Goal: Navigation & Orientation: Understand site structure

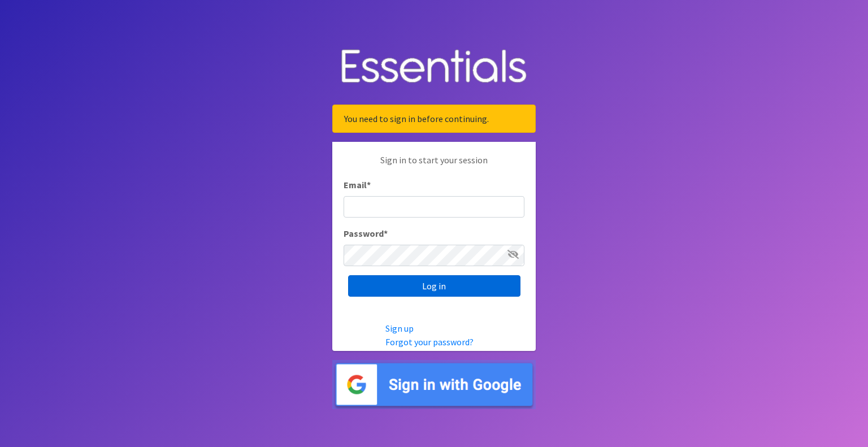
type input "outreach@carecollectiveswmi.org"
click at [423, 287] on input "Log in" at bounding box center [434, 285] width 172 height 21
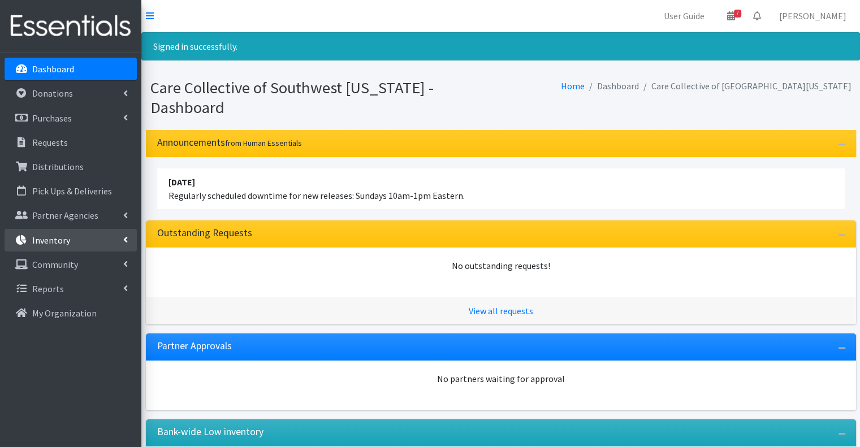
click at [98, 241] on link "Inventory" at bounding box center [71, 240] width 132 height 23
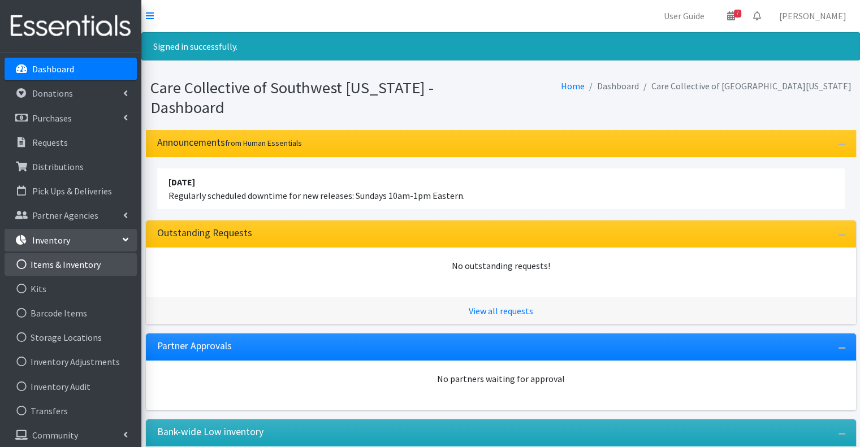
click at [92, 259] on link "Items & Inventory" at bounding box center [71, 264] width 132 height 23
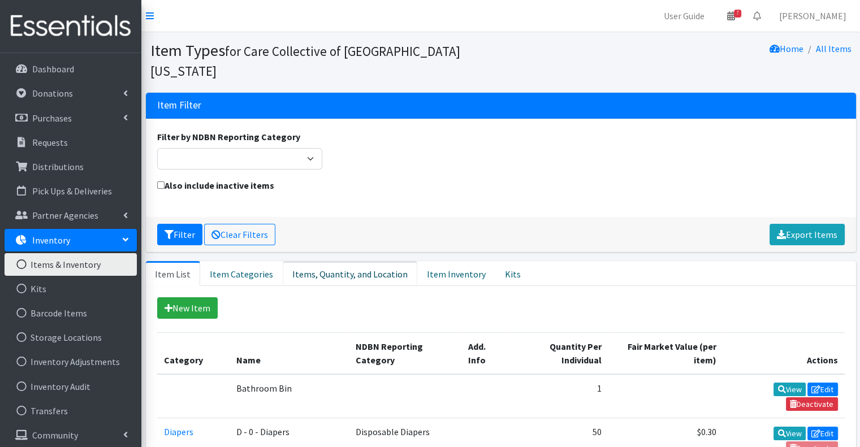
click at [378, 261] on link "Items, Quantity, and Location" at bounding box center [350, 273] width 135 height 25
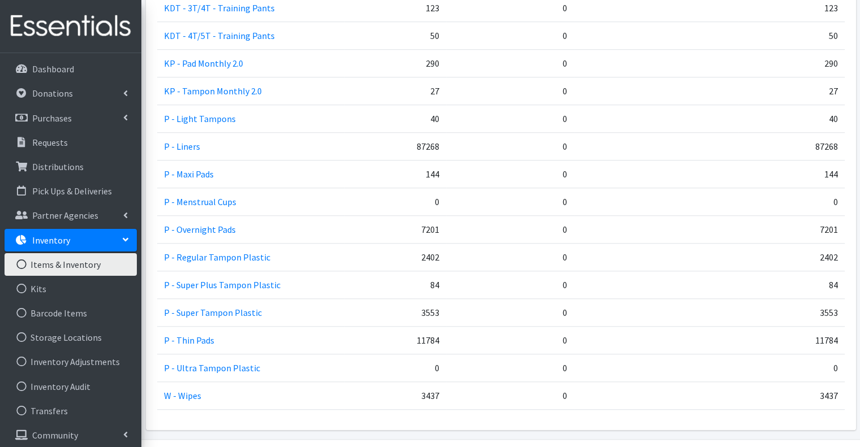
scroll to position [875, 0]
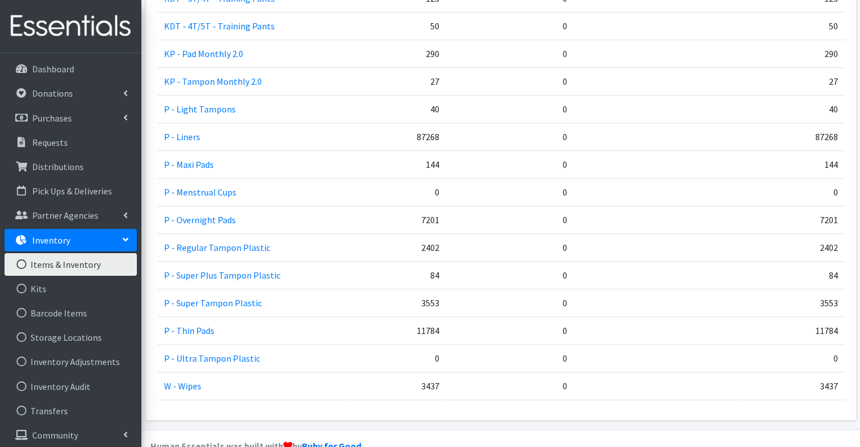
click at [421, 317] on td "11784" at bounding box center [395, 331] width 102 height 28
click at [470, 317] on td "0" at bounding box center [510, 331] width 128 height 28
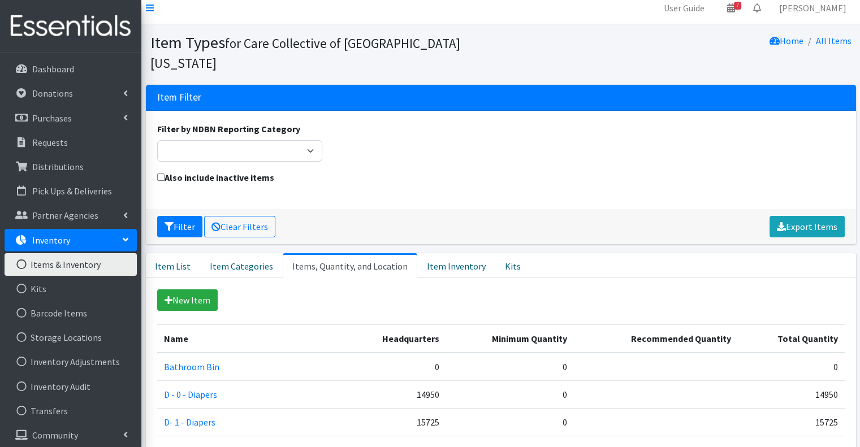
scroll to position [0, 0]
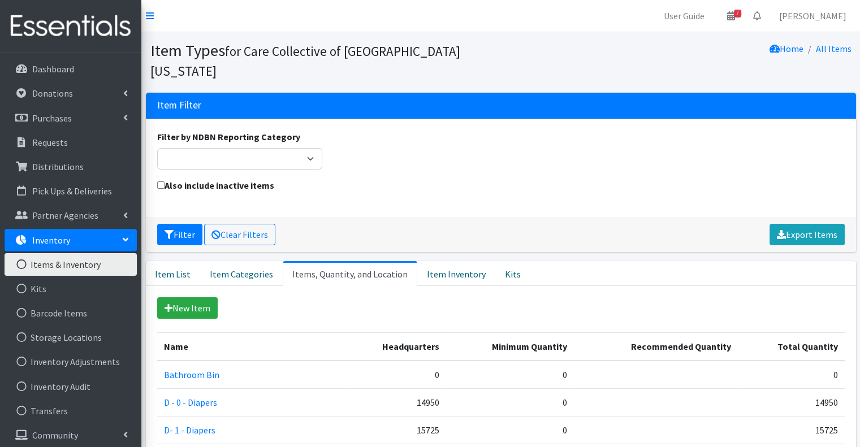
click at [477, 219] on div "Filter Clear Filters Export Items" at bounding box center [501, 234] width 710 height 35
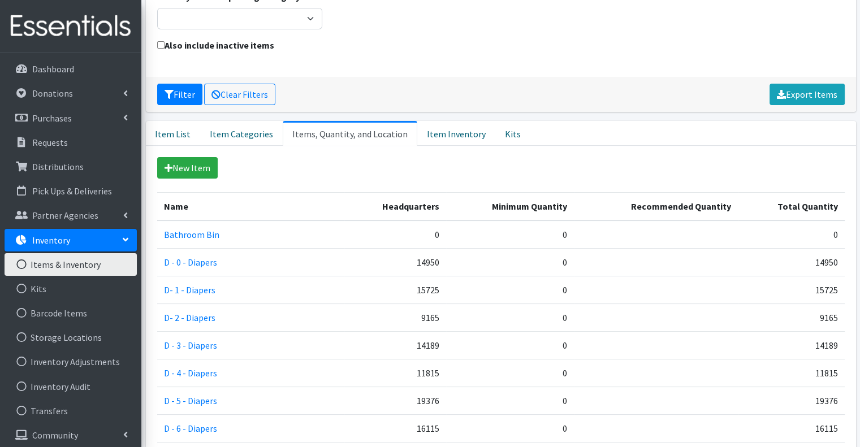
scroll to position [84, 0]
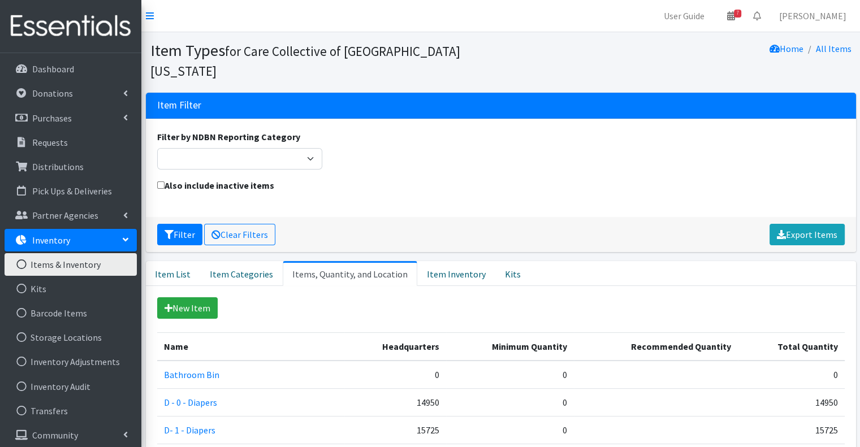
scroll to position [0, 0]
click at [102, 68] on link "Dashboard" at bounding box center [71, 69] width 132 height 23
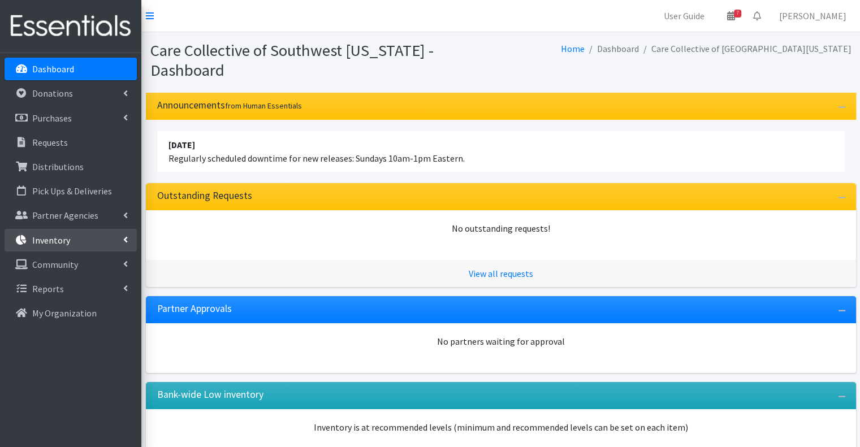
click at [127, 238] on icon at bounding box center [125, 239] width 5 height 9
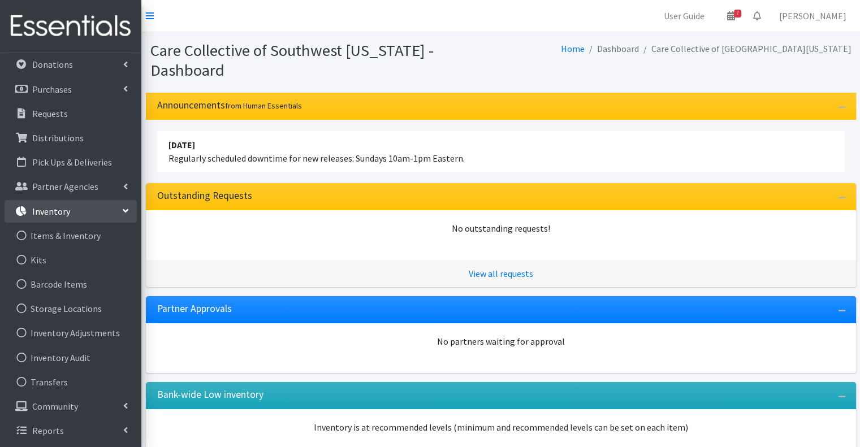
click at [128, 215] on link "Inventory" at bounding box center [71, 211] width 132 height 23
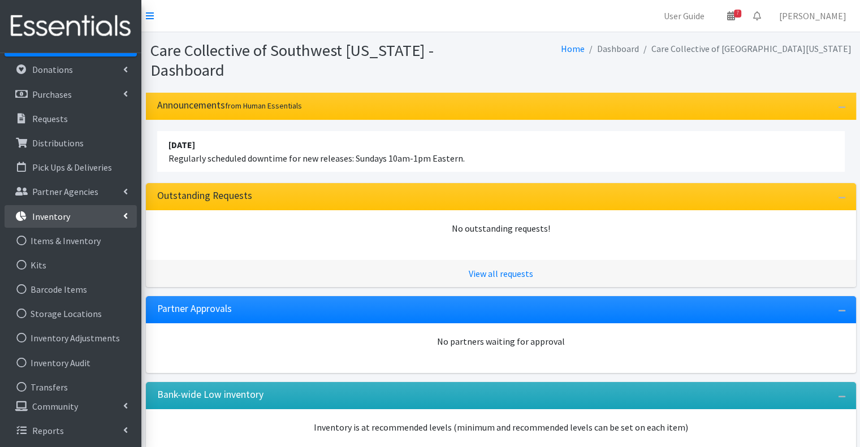
scroll to position [0, 0]
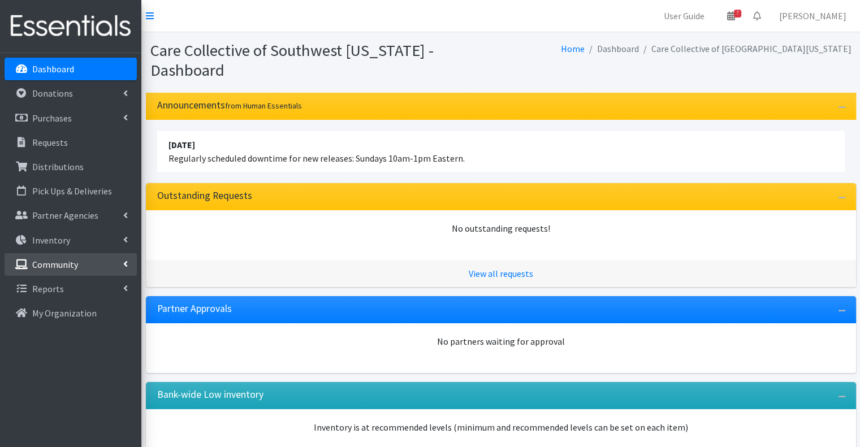
click at [125, 266] on icon at bounding box center [125, 263] width 5 height 9
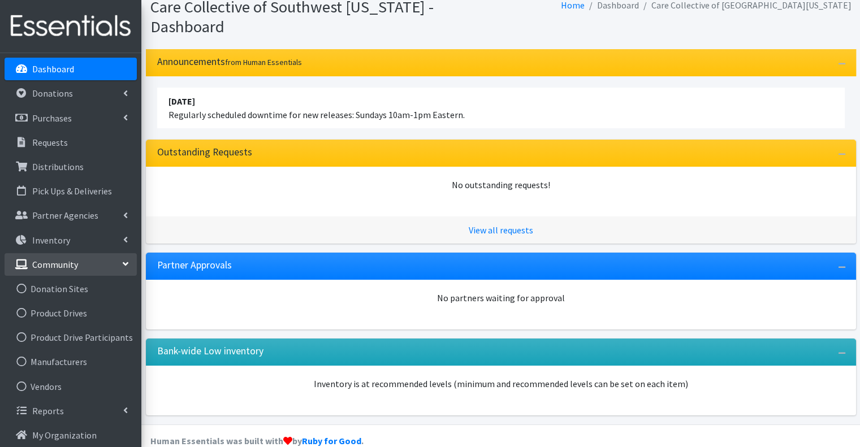
click at [125, 262] on icon at bounding box center [125, 264] width 9 height 5
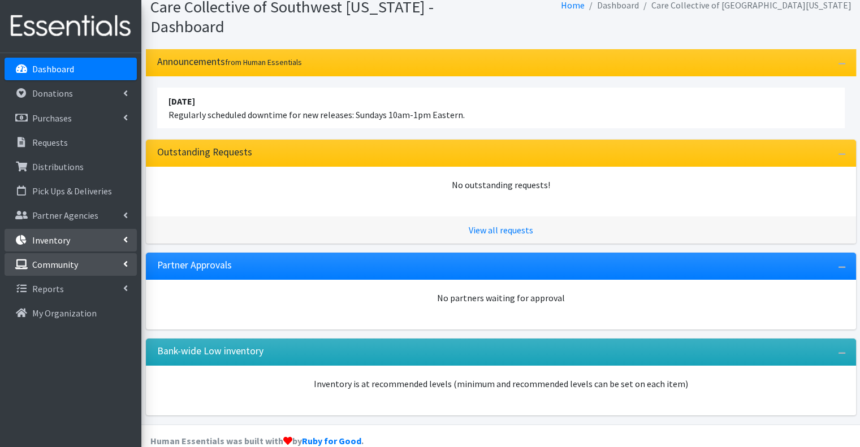
scroll to position [0, 0]
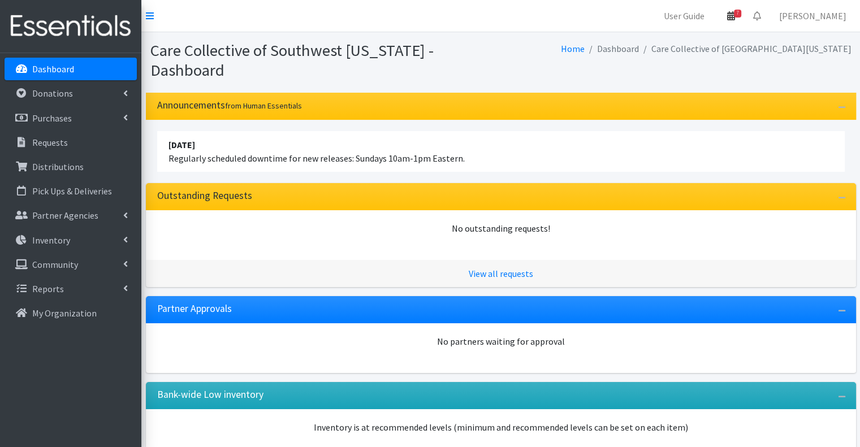
click at [735, 14] on icon at bounding box center [731, 15] width 8 height 9
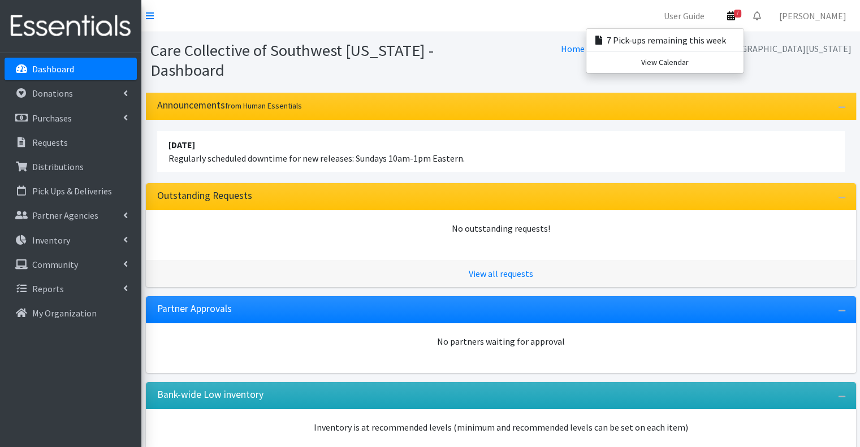
click at [568, 54] on div "Home Dashboard Care Collective of Southwest Michigan" at bounding box center [678, 60] width 355 height 39
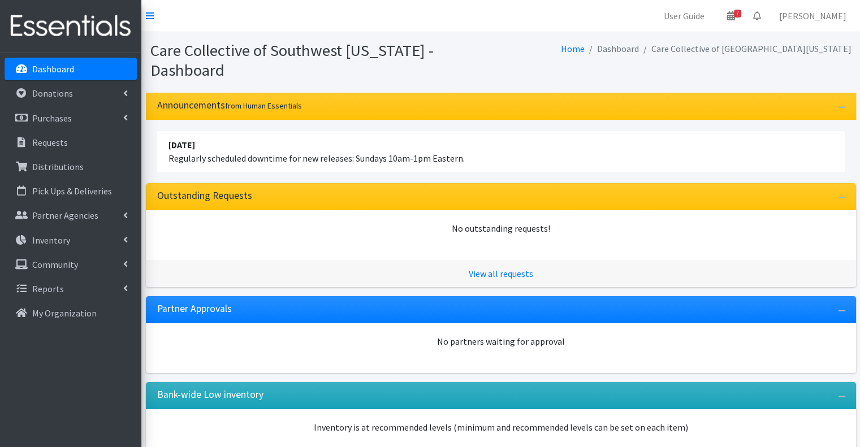
click at [258, 20] on nav "User Guide 7 7 Pick-ups remaining this week View Calendar 0 Requests 0 Partner …" at bounding box center [500, 16] width 718 height 32
click at [105, 135] on link "Requests" at bounding box center [71, 142] width 132 height 23
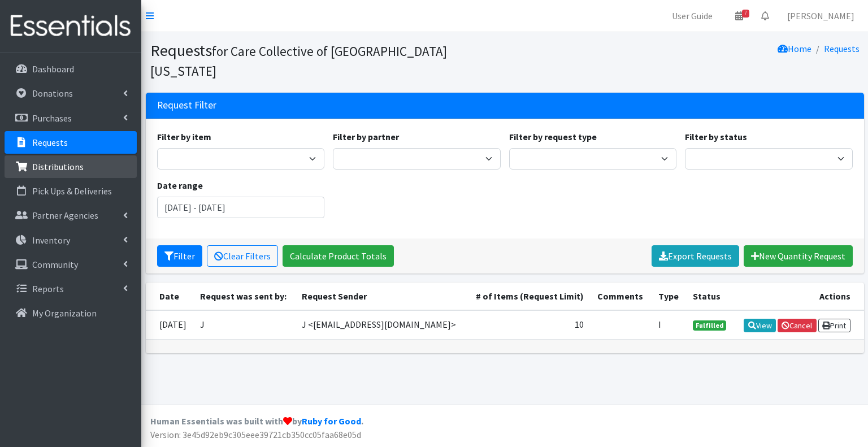
click at [68, 167] on p "Distributions" at bounding box center [57, 166] width 51 height 11
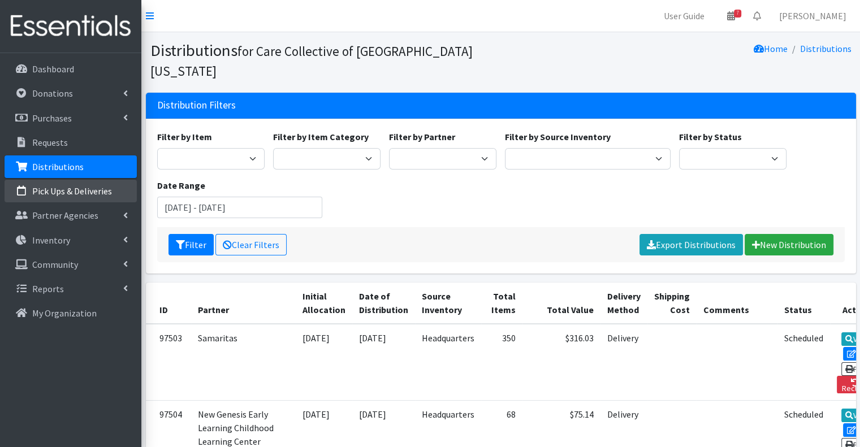
click at [99, 197] on link "Pick Ups & Deliveries" at bounding box center [71, 191] width 132 height 23
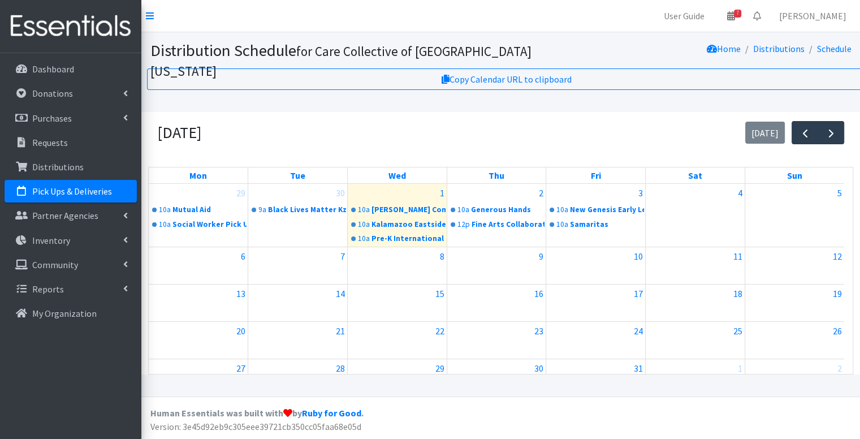
scroll to position [8, 0]
click at [497, 124] on div "October 2025 today" at bounding box center [500, 132] width 705 height 41
click at [97, 219] on link "Partner Agencies" at bounding box center [71, 215] width 132 height 23
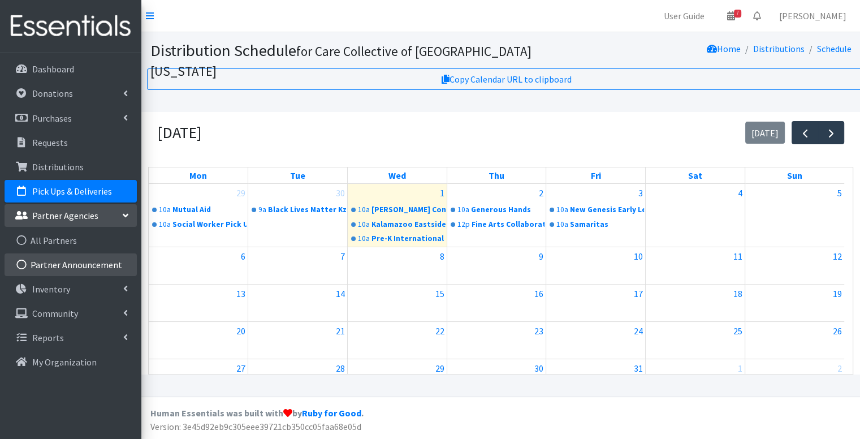
click at [99, 265] on link "Partner Announcement" at bounding box center [71, 264] width 132 height 23
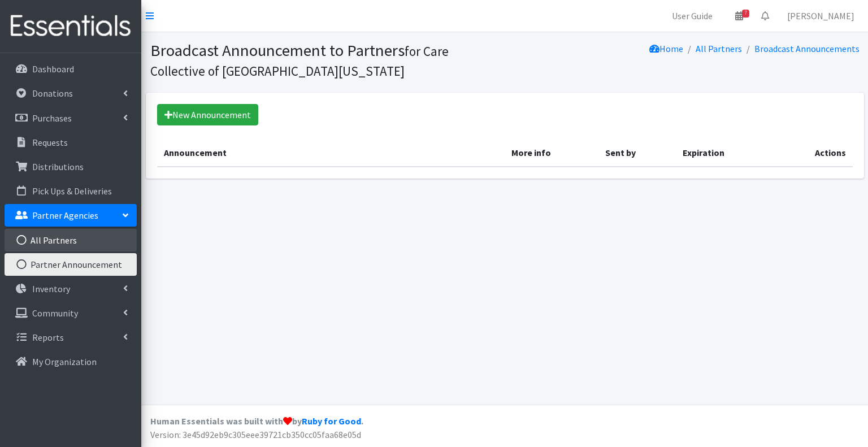
click at [96, 235] on link "All Partners" at bounding box center [71, 240] width 132 height 23
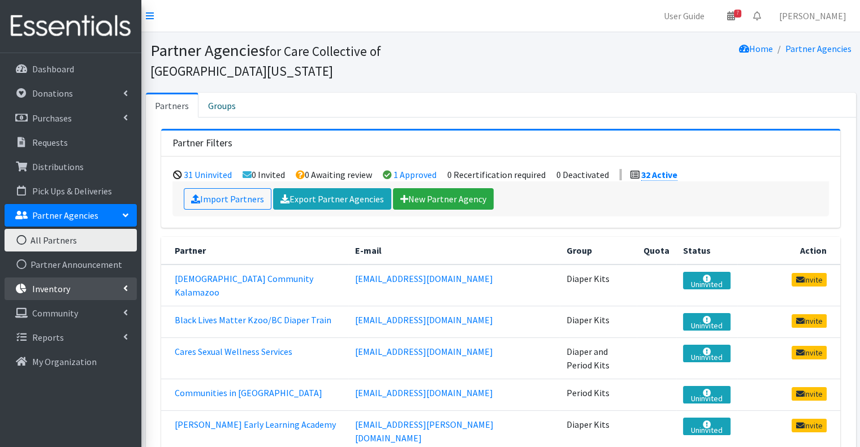
click at [68, 292] on p "Inventory" at bounding box center [51, 288] width 38 height 11
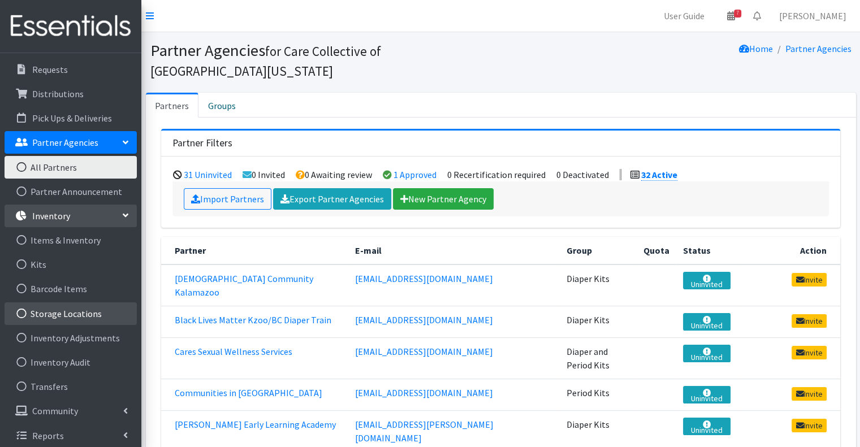
scroll to position [77, 0]
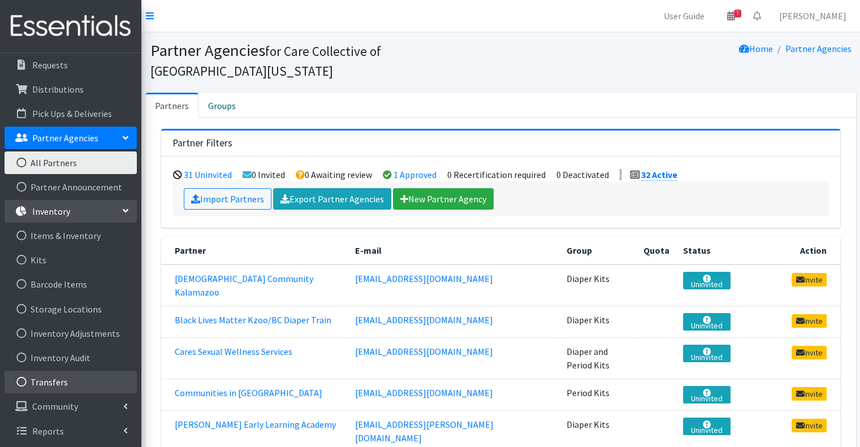
click at [95, 382] on link "Transfers" at bounding box center [71, 382] width 132 height 23
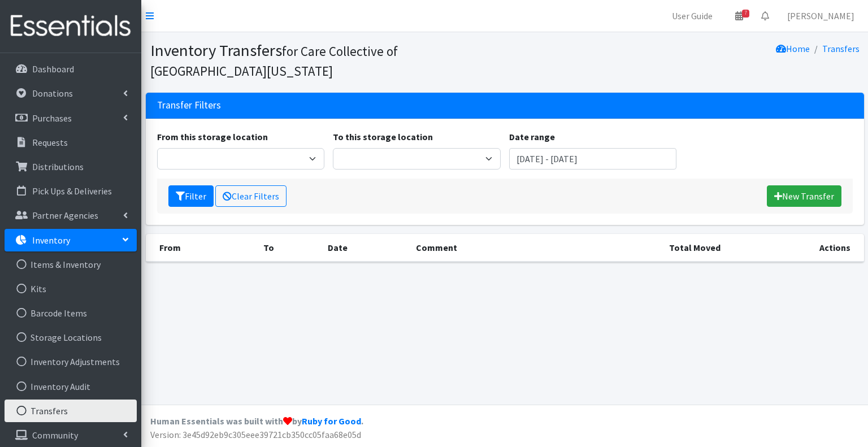
click at [128, 237] on link "Inventory" at bounding box center [71, 240] width 132 height 23
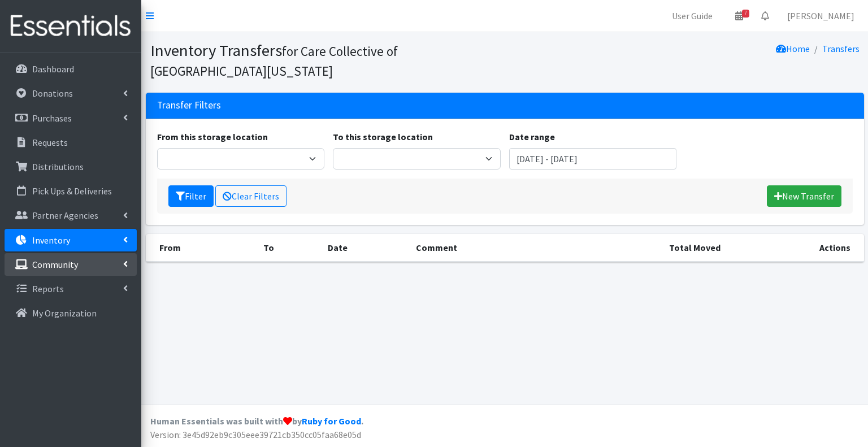
click at [91, 266] on link "Community" at bounding box center [71, 264] width 132 height 23
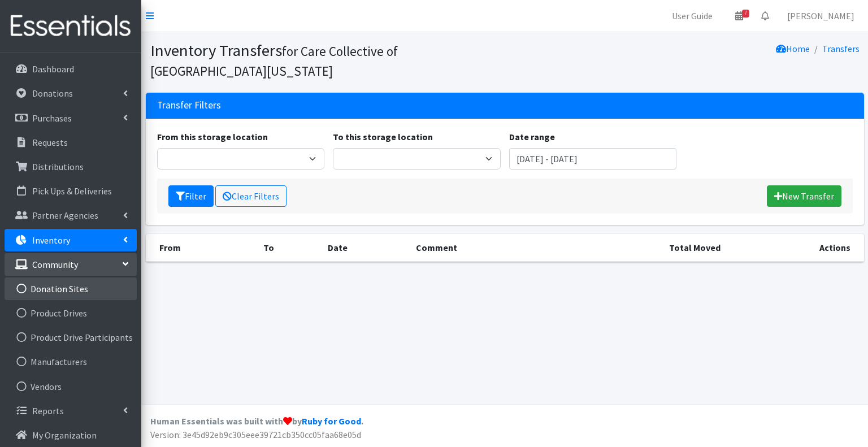
click at [93, 286] on link "Donation Sites" at bounding box center [71, 289] width 132 height 23
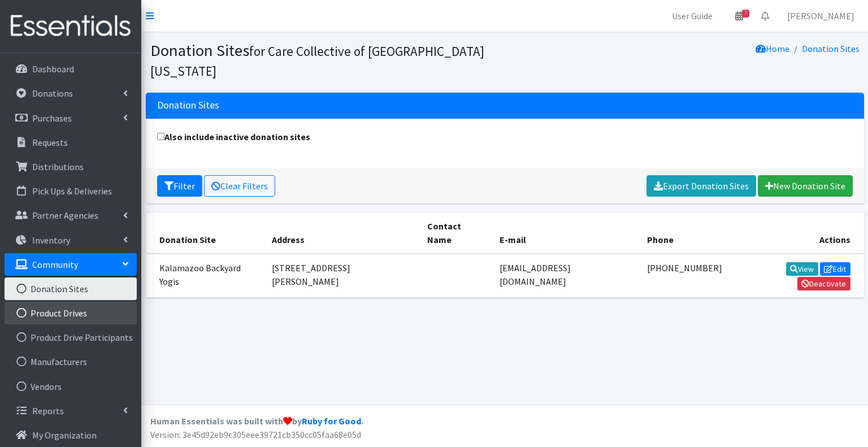
click at [86, 311] on link "Product Drives" at bounding box center [71, 313] width 132 height 23
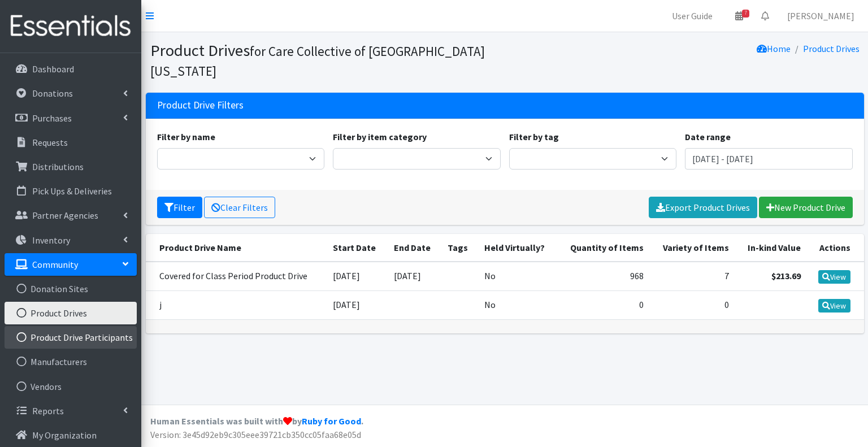
click at [85, 334] on link "Product Drive Participants" at bounding box center [71, 337] width 132 height 23
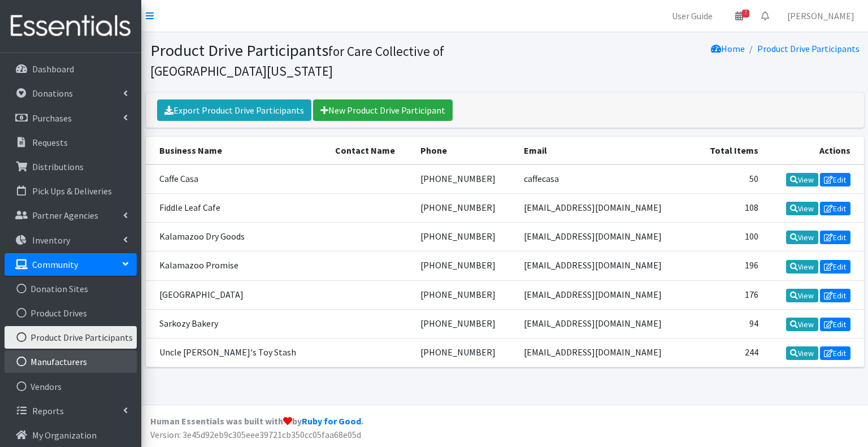
click at [92, 353] on link "Manufacturers" at bounding box center [71, 361] width 132 height 23
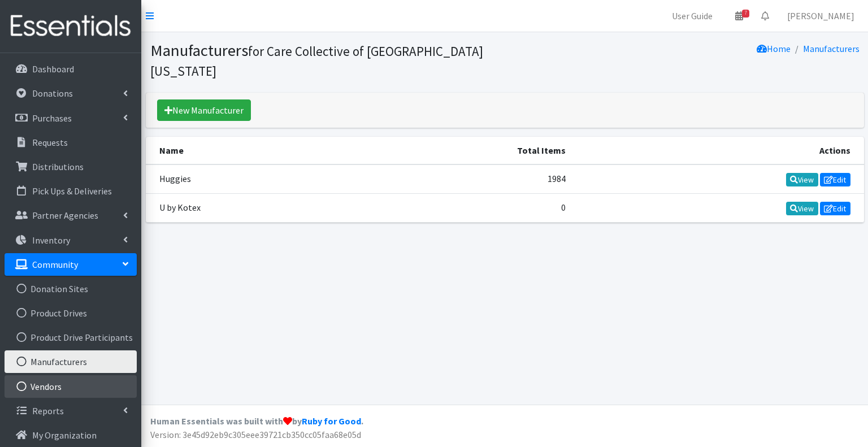
click at [80, 387] on link "Vendors" at bounding box center [71, 386] width 132 height 23
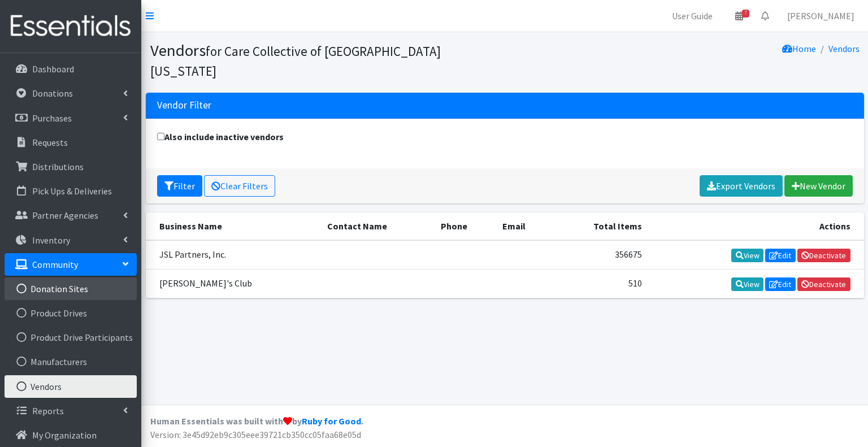
click at [94, 289] on link "Donation Sites" at bounding box center [71, 289] width 132 height 23
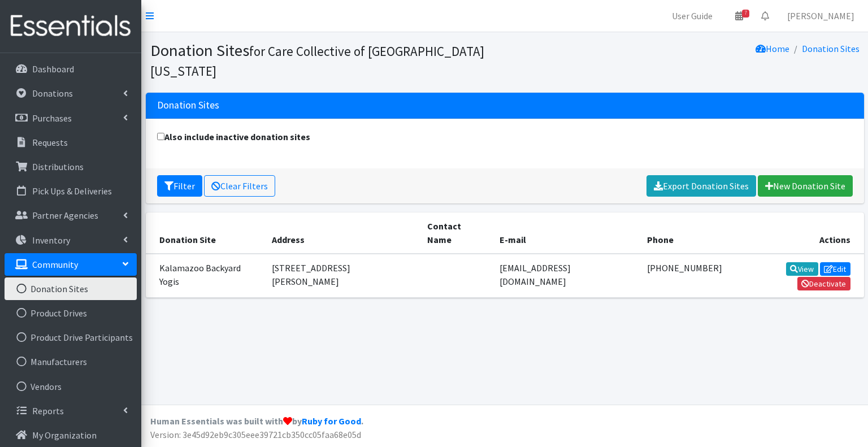
click at [321, 340] on div "Donation Sites for Care Collective of [GEOGRAPHIC_DATA][US_STATE] Home Donation…" at bounding box center [504, 218] width 727 height 373
click at [474, 339] on div "Donation Sites for Care Collective of [GEOGRAPHIC_DATA][US_STATE] Home Donation…" at bounding box center [504, 218] width 727 height 373
